Goal: Task Accomplishment & Management: Manage account settings

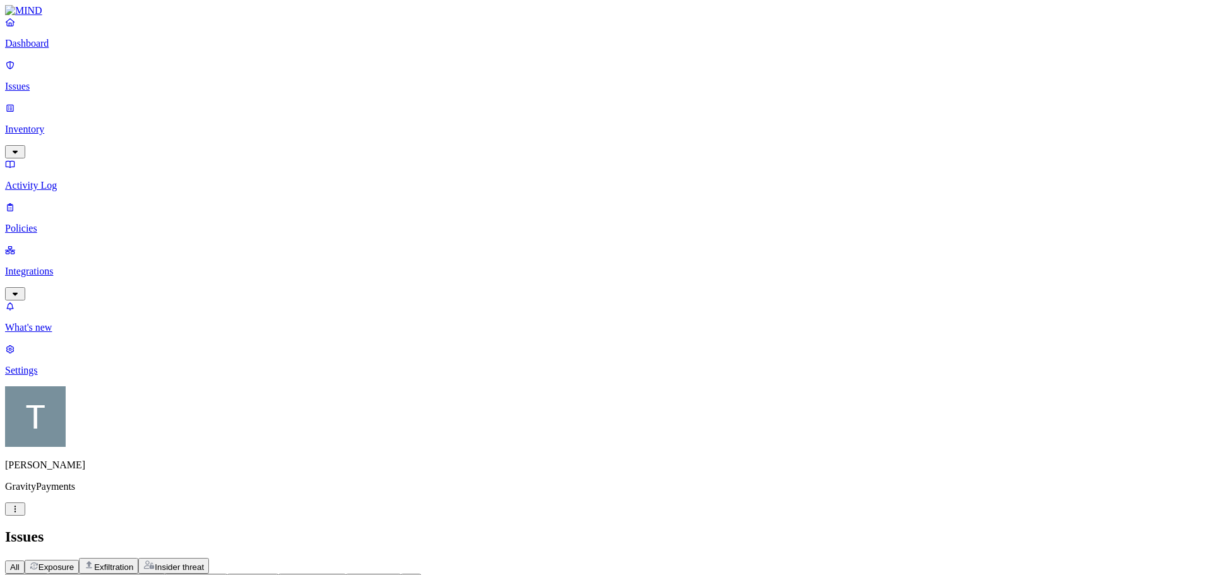
scroll to position [338, 0]
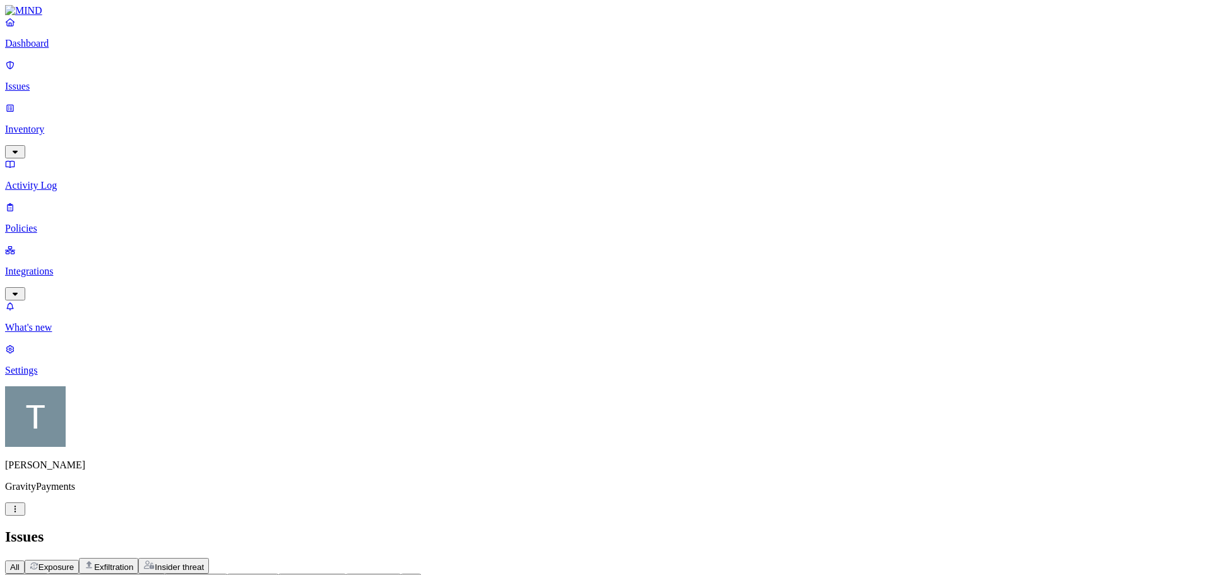
copy div "[PERSON_NAME]/Desktop/DOUBLE BACKUP/CCHIN/Documents/Underwriting/Old Credit & M…"
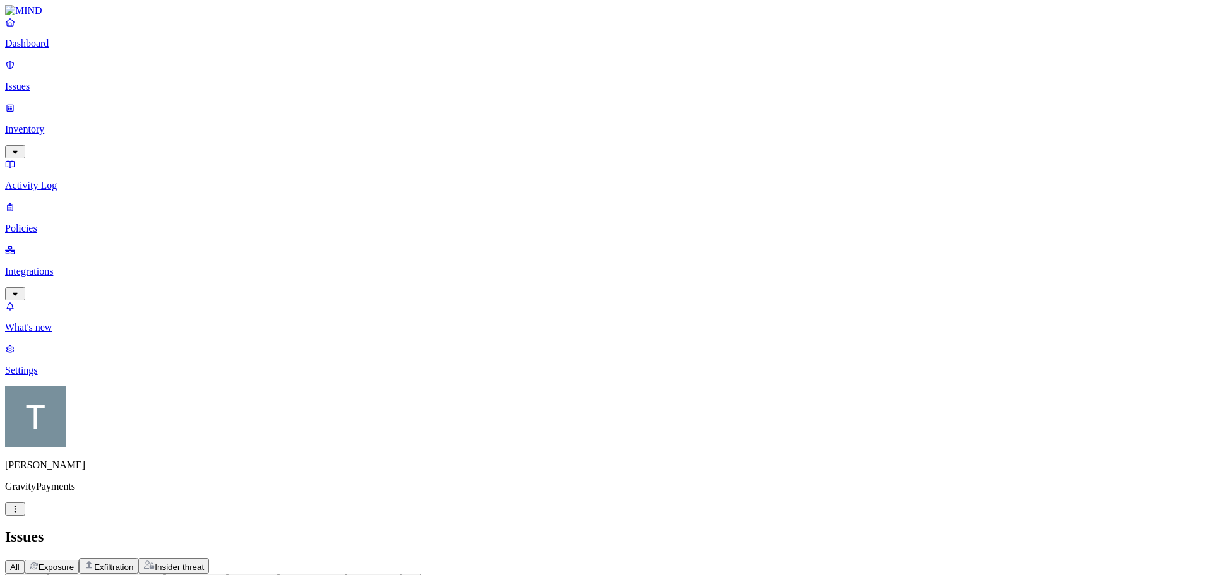
drag, startPoint x: 848, startPoint y: 16, endPoint x: 849, endPoint y: 26, distance: 10.2
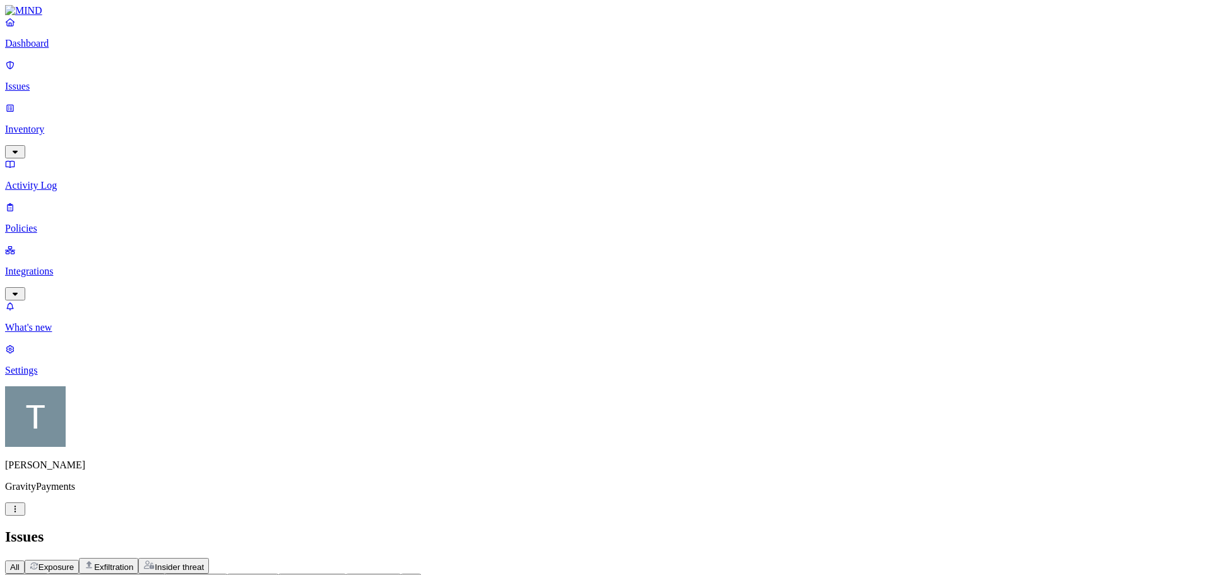
scroll to position [0, 0]
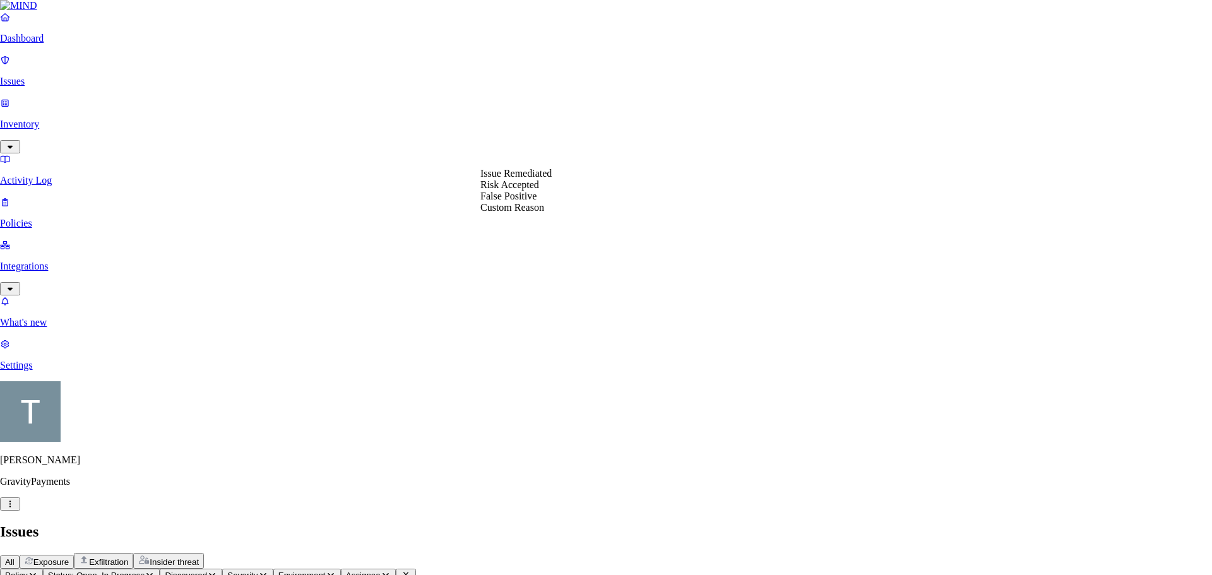
select select "Issue Remediated"
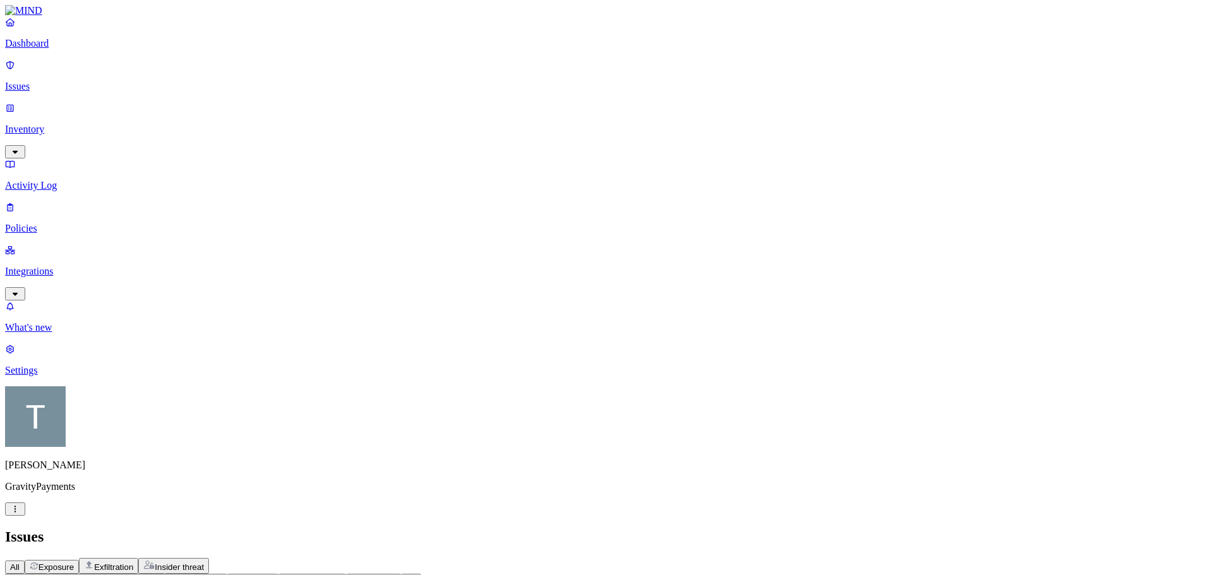
click at [50, 376] on p "Settings" at bounding box center [606, 370] width 1202 height 11
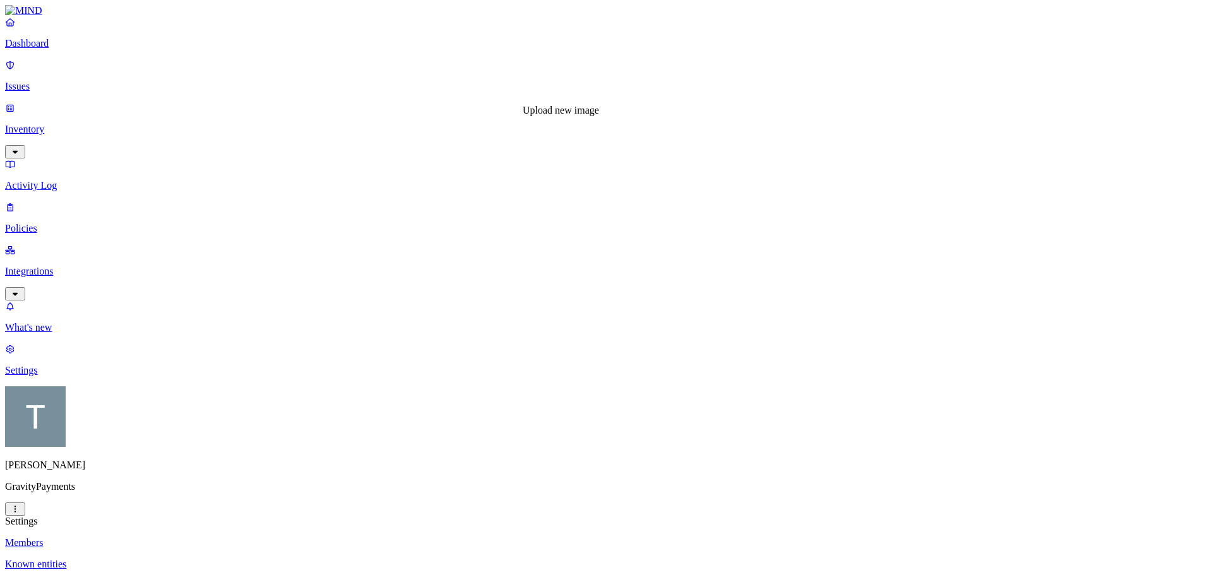
click at [44, 81] on p "Issues" at bounding box center [606, 86] width 1202 height 11
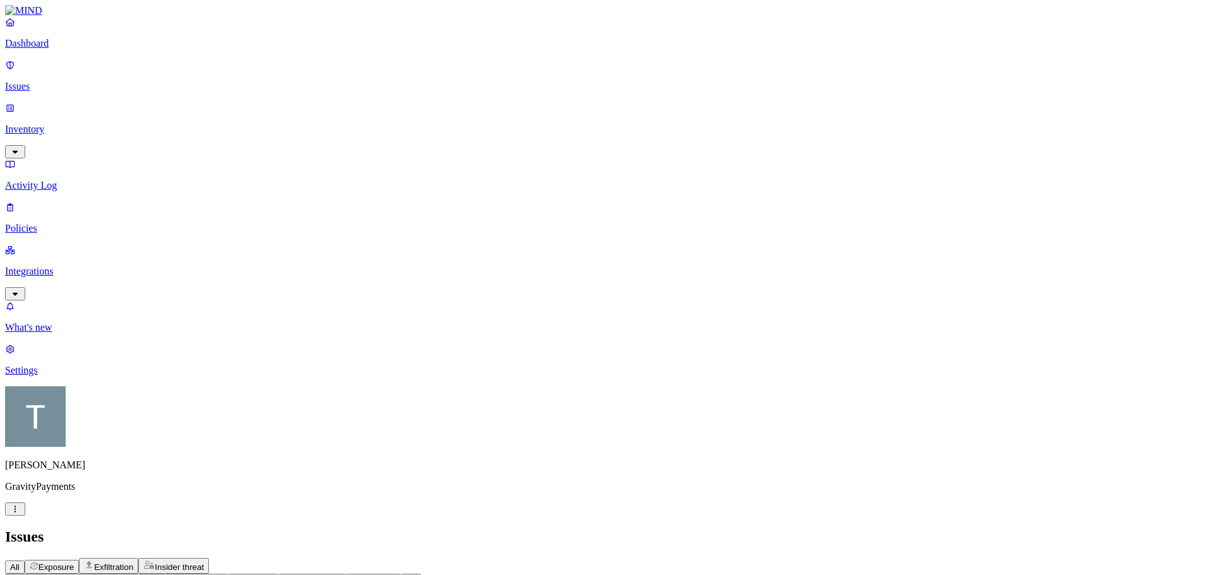
click at [50, 266] on p "Integrations" at bounding box center [606, 271] width 1202 height 11
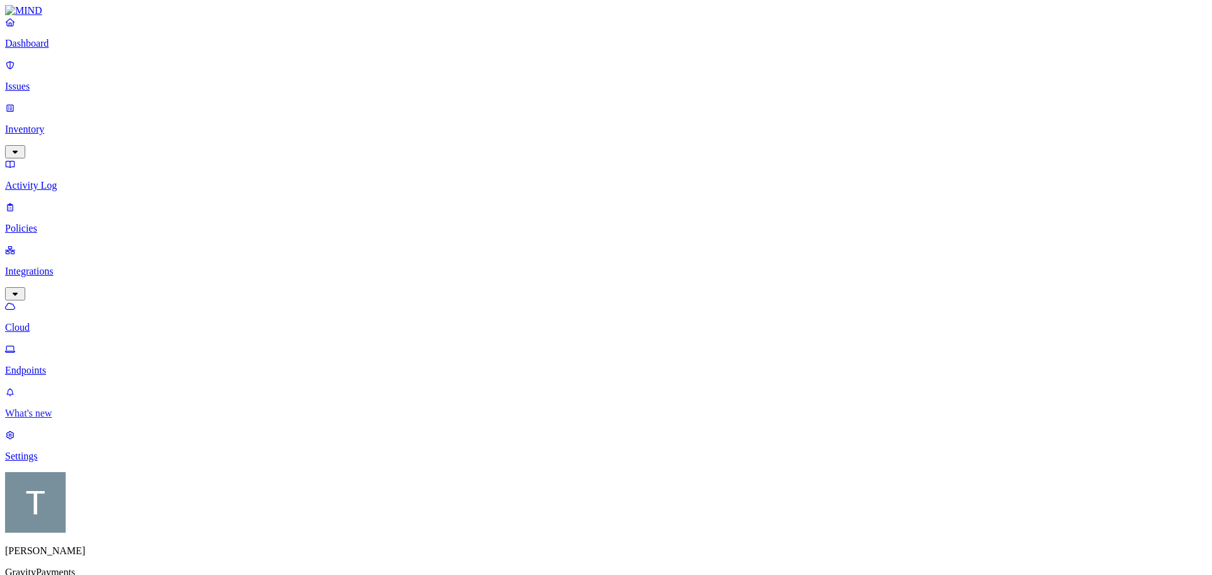
click at [44, 419] on p "What's new" at bounding box center [606, 413] width 1202 height 11
click at [44, 462] on p "Settings" at bounding box center [606, 456] width 1202 height 11
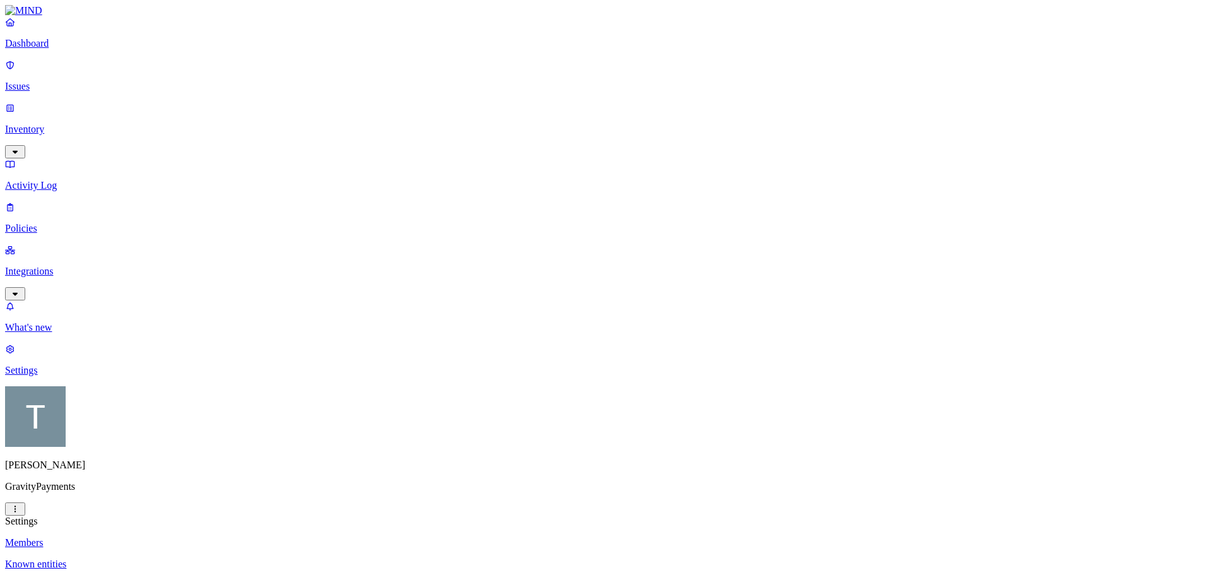
click at [191, 559] on p "Known entities" at bounding box center [606, 564] width 1202 height 11
click at [177, 537] on p "Members" at bounding box center [606, 542] width 1202 height 11
click at [175, 574] on p "Notification channels" at bounding box center [606, 585] width 1202 height 11
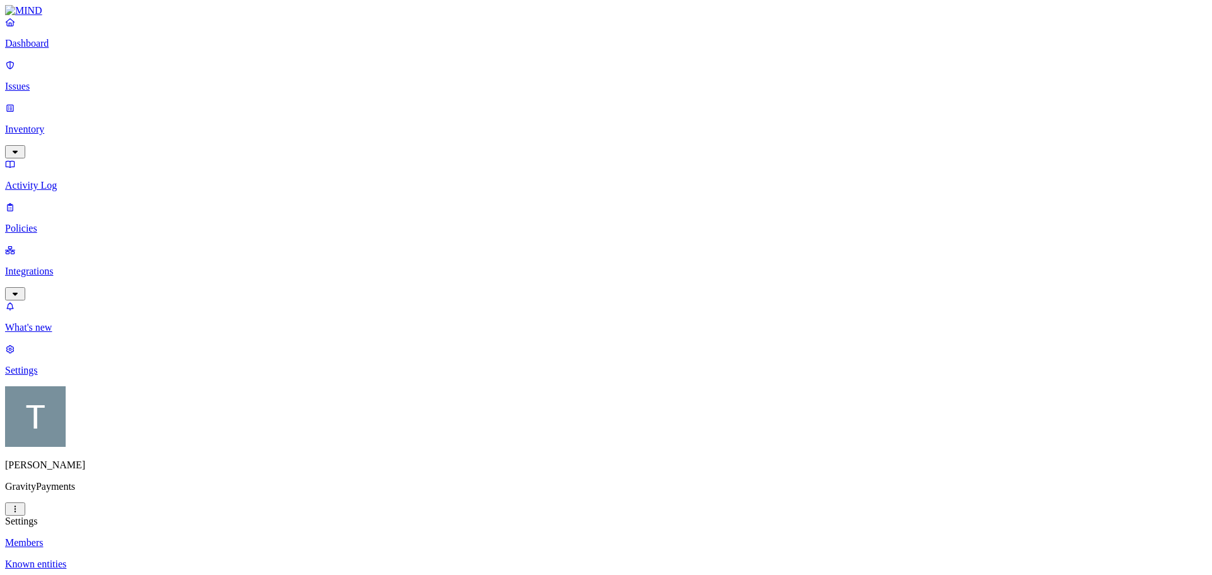
click at [46, 223] on p "Policies" at bounding box center [606, 228] width 1202 height 11
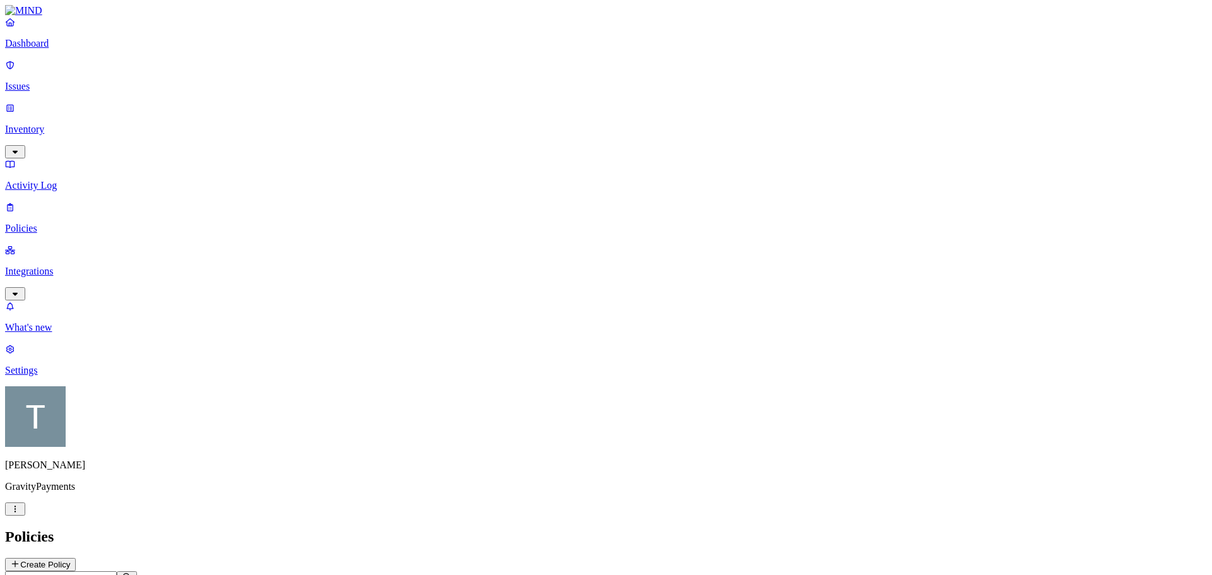
click at [44, 376] on p "Settings" at bounding box center [606, 370] width 1202 height 11
click at [68, 180] on p "Activity Log" at bounding box center [606, 185] width 1202 height 11
click at [48, 81] on p "Issues" at bounding box center [606, 86] width 1202 height 11
click at [48, 49] on p "Dashboard" at bounding box center [606, 43] width 1202 height 11
click at [56, 223] on p "Policies" at bounding box center [606, 228] width 1202 height 11
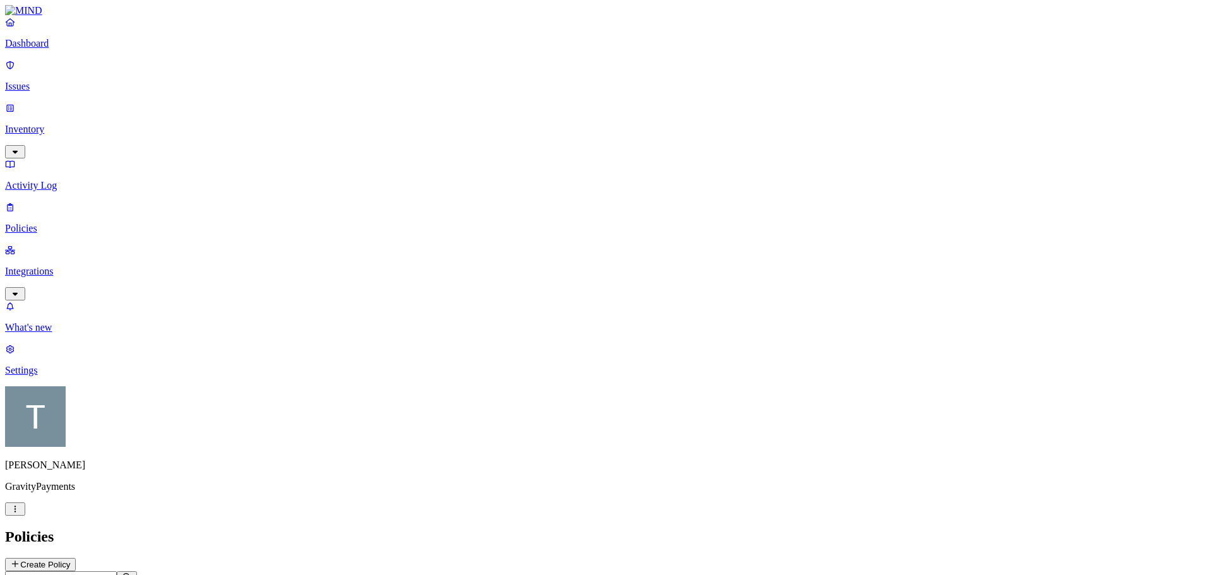
click at [61, 266] on p "Integrations" at bounding box center [606, 271] width 1202 height 11
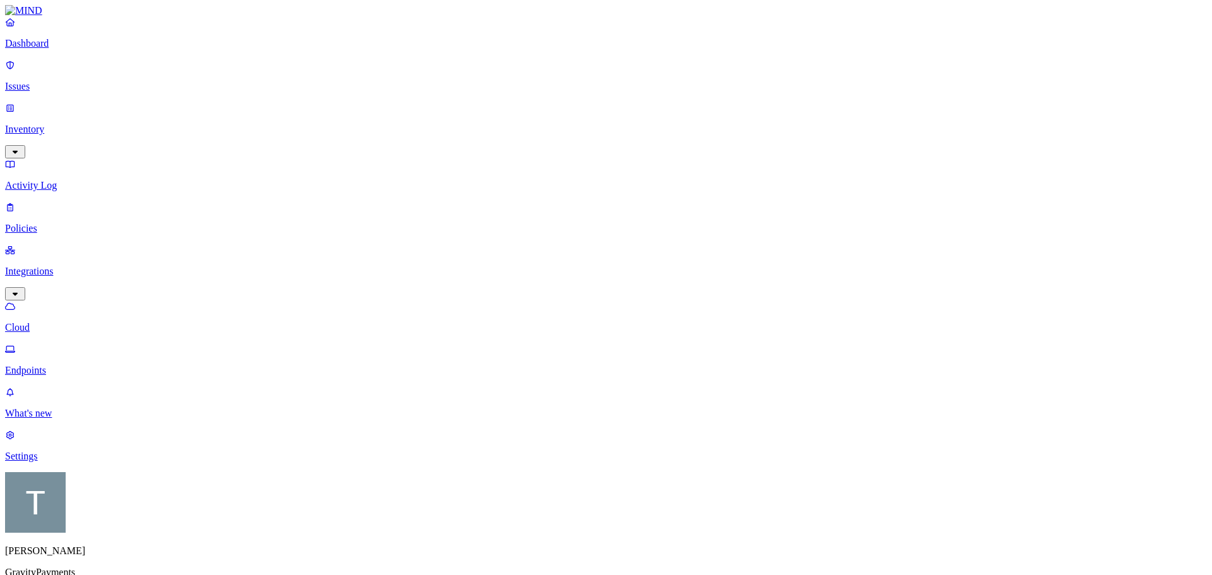
click at [53, 462] on p "Settings" at bounding box center [606, 456] width 1202 height 11
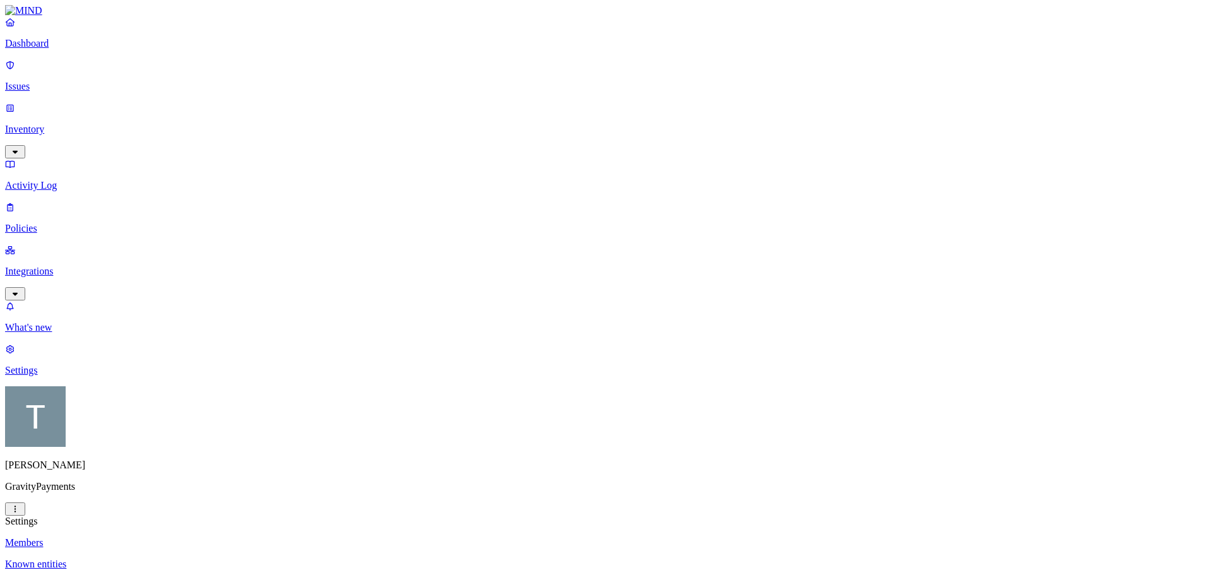
click at [73, 492] on p "GravityPayments" at bounding box center [606, 486] width 1202 height 11
click at [117, 558] on html "Dashboard Issues Inventory Activity Log Policies Integrations What's new 1 Sett…" at bounding box center [606, 486] width 1212 height 973
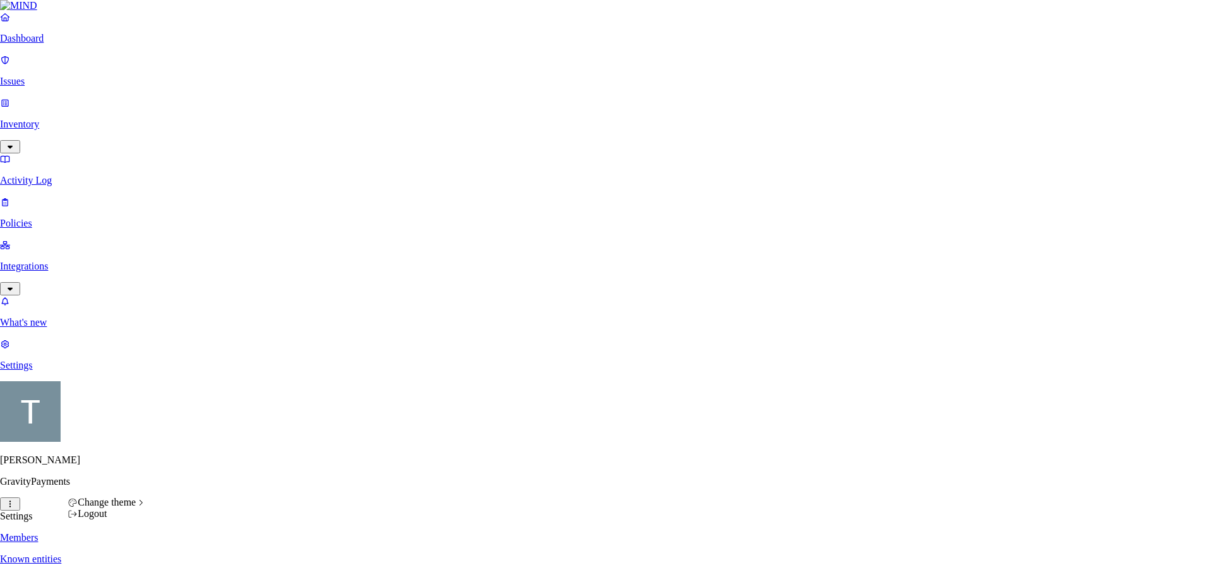
click at [124, 398] on html "Dashboard Issues Inventory Activity Log Policies Integrations What's new 1 Sett…" at bounding box center [606, 484] width 1212 height 968
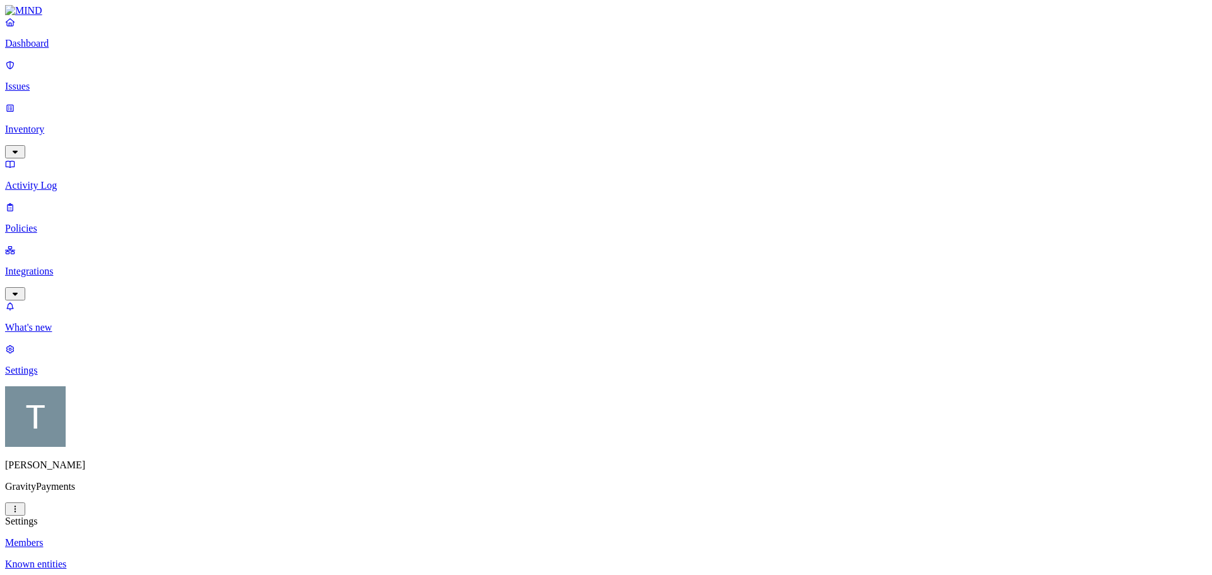
click at [63, 266] on p "Integrations" at bounding box center [606, 271] width 1202 height 11
